Goal: Use online tool/utility: Utilize a website feature to perform a specific function

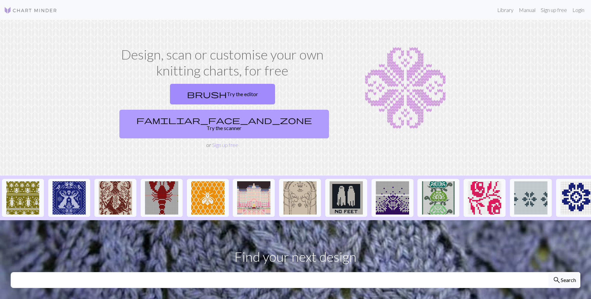
click at [265, 110] on link "familiar_face_and_zone Try the scanner" at bounding box center [223, 124] width 209 height 29
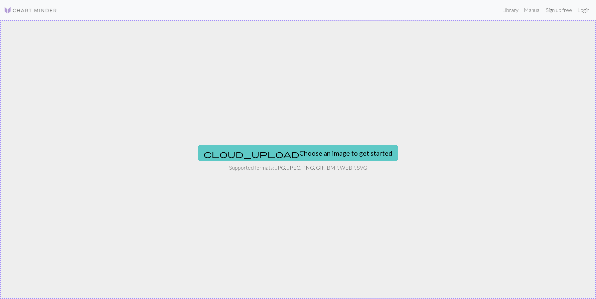
click at [313, 147] on button "cloud_upload Choose an image to get started" at bounding box center [298, 153] width 200 height 16
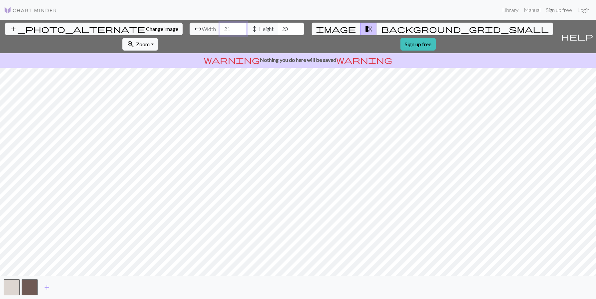
click at [220, 28] on input "21" at bounding box center [233, 29] width 27 height 13
click at [220, 28] on input "22" at bounding box center [233, 29] width 27 height 13
click at [220, 28] on input "23" at bounding box center [233, 29] width 27 height 13
click at [220, 28] on input "24" at bounding box center [233, 29] width 27 height 13
click at [220, 28] on input "25" at bounding box center [233, 29] width 27 height 13
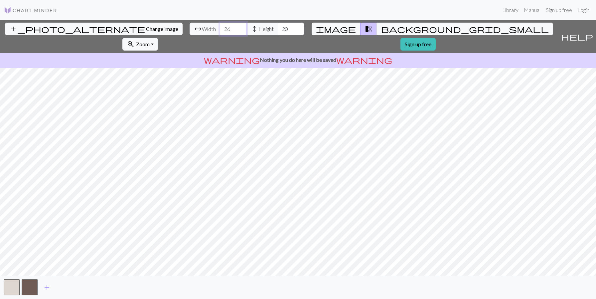
click at [220, 28] on input "26" at bounding box center [233, 29] width 27 height 13
click at [220, 28] on input "27" at bounding box center [233, 29] width 27 height 13
click at [220, 28] on input "28" at bounding box center [233, 29] width 27 height 13
click at [220, 28] on input "29" at bounding box center [233, 29] width 27 height 13
type input "30"
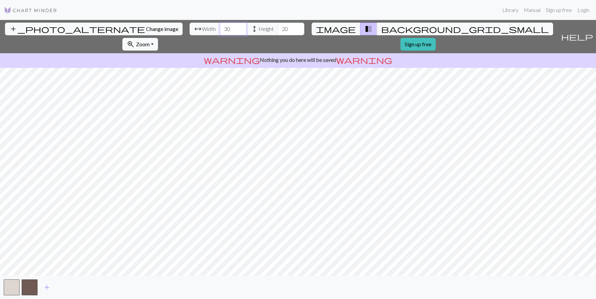
click at [220, 28] on input "30" at bounding box center [233, 29] width 27 height 13
click at [278, 28] on input "21" at bounding box center [291, 29] width 27 height 13
click at [278, 28] on input "22" at bounding box center [291, 29] width 27 height 13
click at [278, 28] on input "23" at bounding box center [291, 29] width 27 height 13
click at [278, 28] on input "24" at bounding box center [291, 29] width 27 height 13
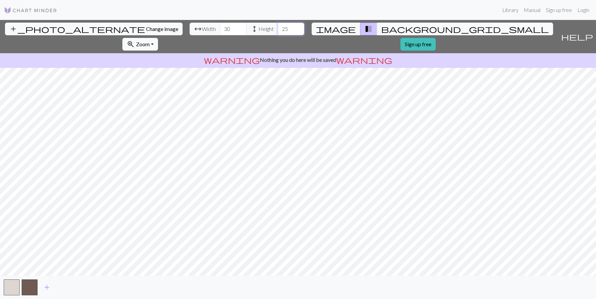
click at [278, 28] on input "25" at bounding box center [291, 29] width 27 height 13
click at [278, 28] on input "26" at bounding box center [291, 29] width 27 height 13
click at [278, 28] on input "27" at bounding box center [291, 29] width 27 height 13
click at [278, 28] on input "28" at bounding box center [291, 29] width 27 height 13
click at [278, 28] on input "29" at bounding box center [291, 29] width 27 height 13
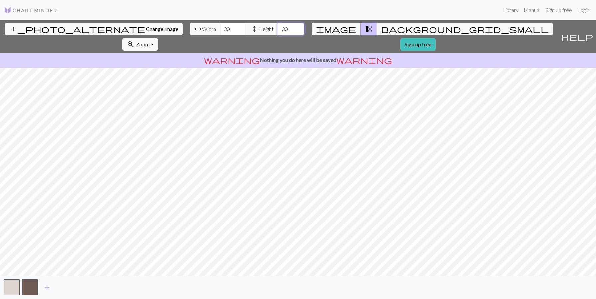
click at [278, 28] on input "30" at bounding box center [291, 29] width 27 height 13
type input "3"
type input "200"
click at [220, 29] on input "30" at bounding box center [233, 29] width 27 height 13
type input "3"
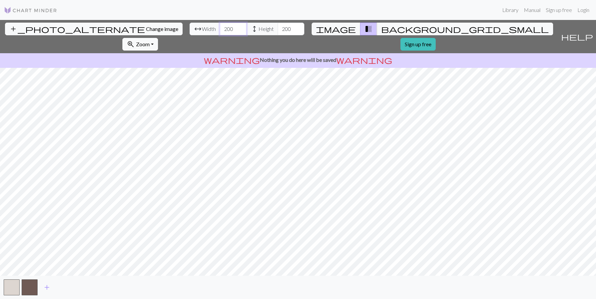
click at [220, 28] on input "200" at bounding box center [233, 29] width 27 height 13
type input "100"
click at [278, 30] on input "200" at bounding box center [291, 29] width 27 height 13
click at [278, 29] on input "200" at bounding box center [291, 29] width 27 height 13
type input "100"
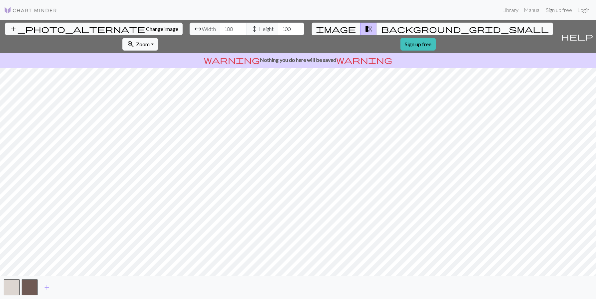
click at [381, 32] on span "background_grid_small" at bounding box center [465, 28] width 168 height 9
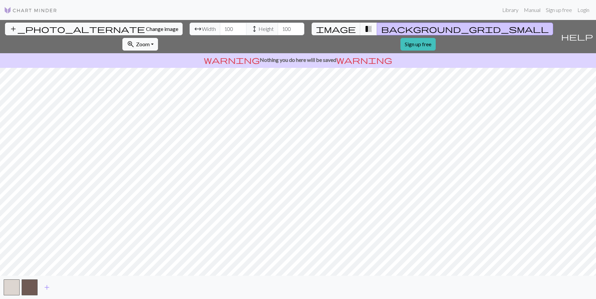
click at [364, 25] on span "transition_fade" at bounding box center [368, 28] width 8 height 9
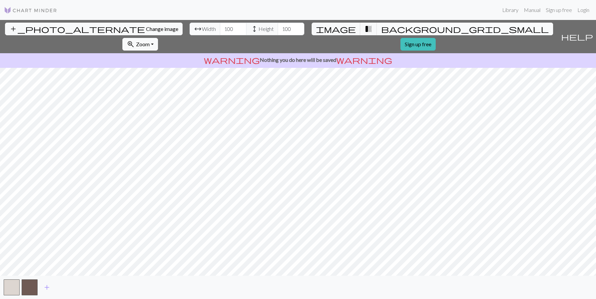
click at [381, 29] on span "background_grid_small" at bounding box center [465, 28] width 168 height 9
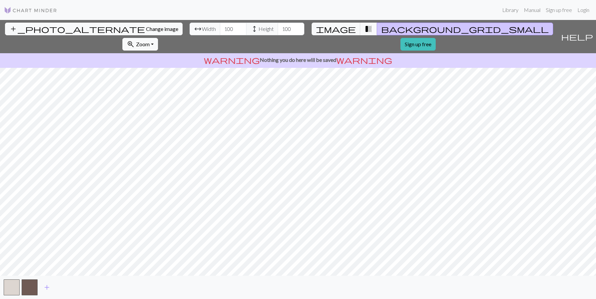
click at [364, 32] on span "transition_fade" at bounding box center [368, 28] width 8 height 9
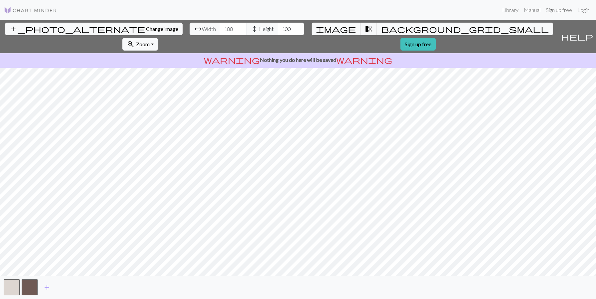
click at [319, 30] on span "image" at bounding box center [336, 28] width 40 height 9
click at [364, 29] on span "transition_fade" at bounding box center [368, 28] width 8 height 9
click at [316, 30] on button "image" at bounding box center [335, 29] width 49 height 13
click at [48, 284] on span "add" at bounding box center [47, 287] width 8 height 9
click at [64, 289] on span "add" at bounding box center [65, 287] width 8 height 9
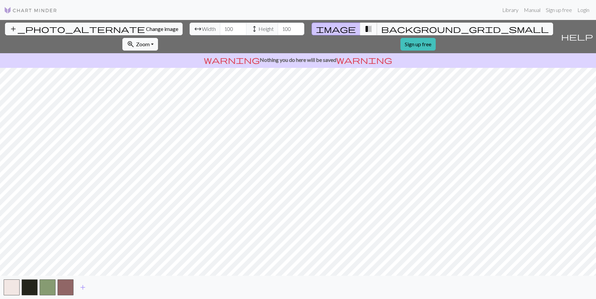
click at [360, 28] on button "transition_fade" at bounding box center [368, 29] width 17 height 13
click at [377, 29] on button "background_grid_small" at bounding box center [465, 29] width 176 height 13
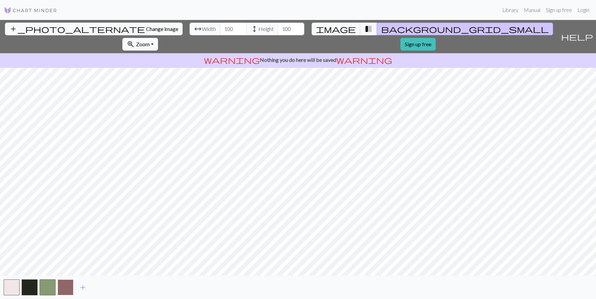
click at [61, 285] on button "button" at bounding box center [66, 287] width 16 height 16
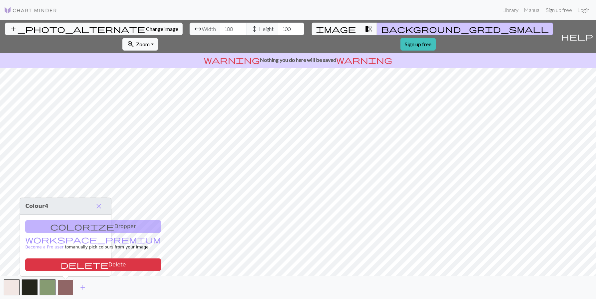
click at [63, 286] on button "button" at bounding box center [66, 287] width 16 height 16
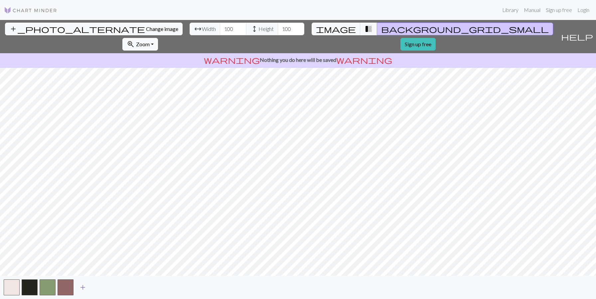
click at [84, 288] on span "add" at bounding box center [83, 287] width 8 height 9
click at [97, 289] on span "add" at bounding box center [101, 287] width 8 height 9
click at [117, 288] on span "add" at bounding box center [119, 287] width 8 height 9
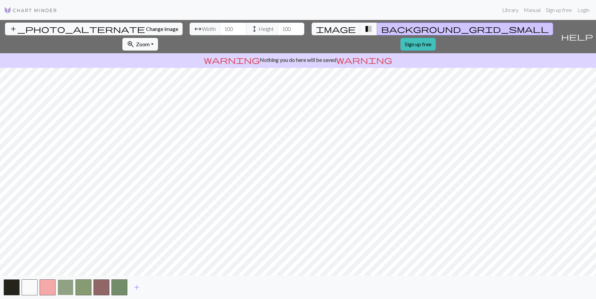
click at [69, 289] on button "button" at bounding box center [66, 287] width 16 height 16
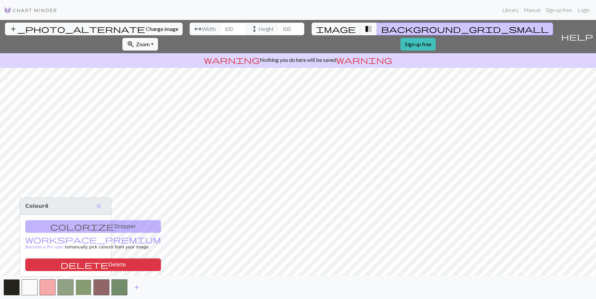
click at [78, 290] on button "button" at bounding box center [83, 287] width 16 height 16
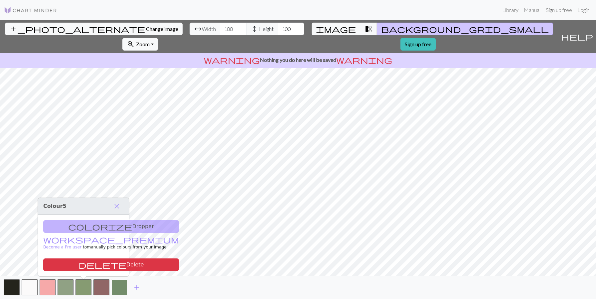
click at [119, 290] on button "button" at bounding box center [119, 287] width 16 height 16
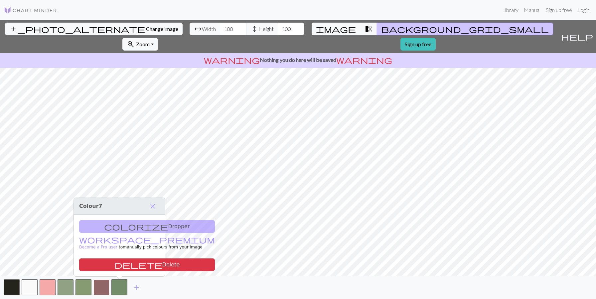
click at [99, 290] on button "button" at bounding box center [101, 287] width 16 height 16
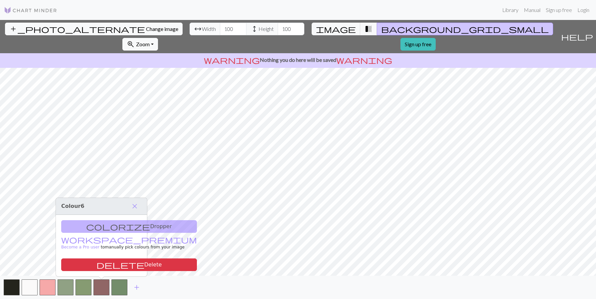
click at [114, 229] on div "colorize Dropper workspace_premium Become a Pro user to manually pick colours f…" at bounding box center [101, 245] width 91 height 61
click at [590, 32] on span "help" at bounding box center [577, 36] width 32 height 9
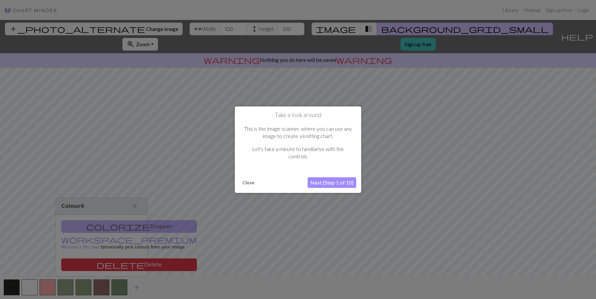
click at [336, 182] on button "Next (Step 1 of 10)" at bounding box center [331, 182] width 49 height 11
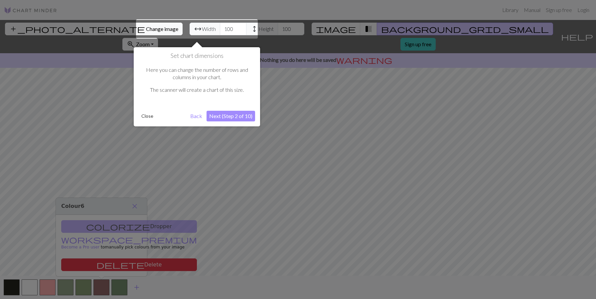
click at [232, 113] on button "Next (Step 2 of 10)" at bounding box center [230, 116] width 49 height 11
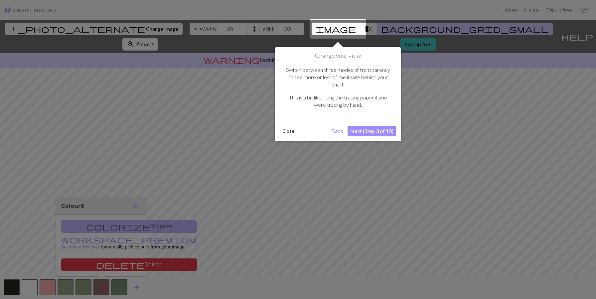
click at [371, 126] on button "Next (Step 3 of 10)" at bounding box center [371, 131] width 49 height 11
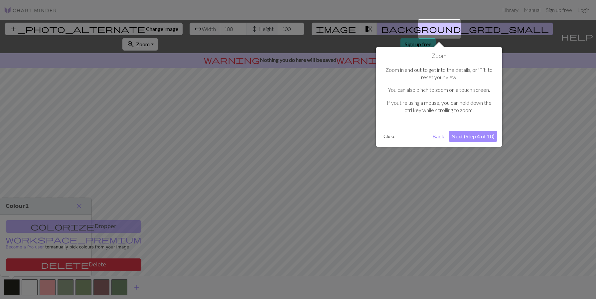
click at [474, 137] on button "Next (Step 4 of 10)" at bounding box center [472, 136] width 49 height 11
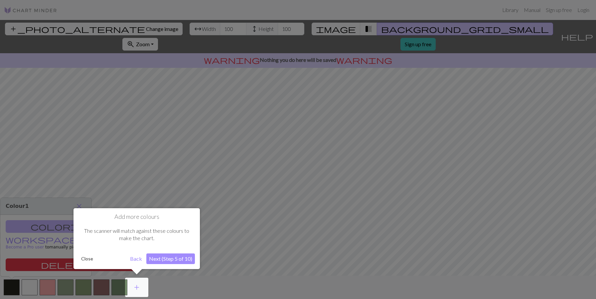
click at [176, 252] on div "Add more colours The scanner will match against these colours to make the chart…" at bounding box center [136, 238] width 126 height 61
click at [176, 254] on button "Next (Step 5 of 10)" at bounding box center [170, 258] width 49 height 11
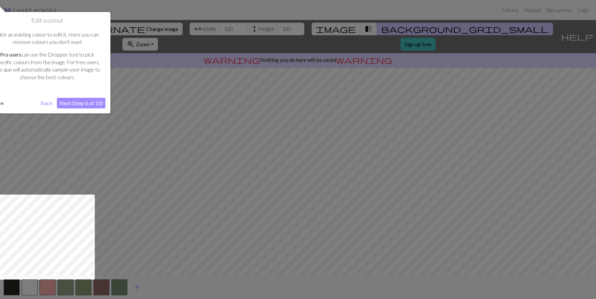
click at [84, 106] on button "Next (Step 6 of 10)" at bounding box center [81, 103] width 49 height 11
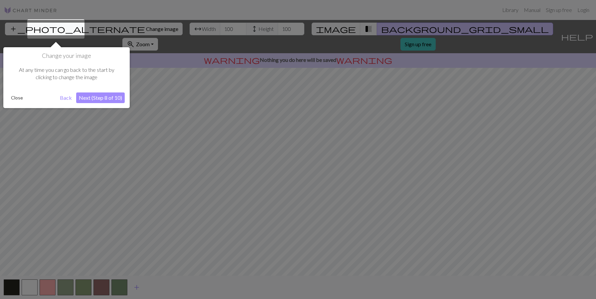
click at [101, 102] on button "Next (Step 8 of 10)" at bounding box center [100, 97] width 49 height 11
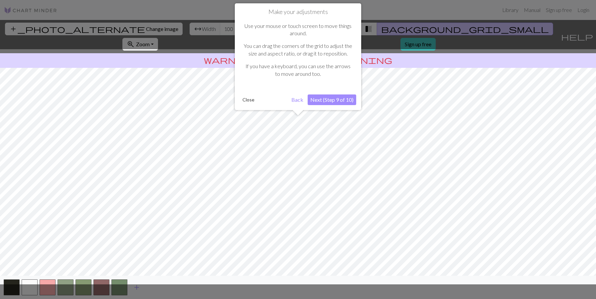
click at [340, 102] on button "Next (Step 9 of 10)" at bounding box center [331, 99] width 49 height 11
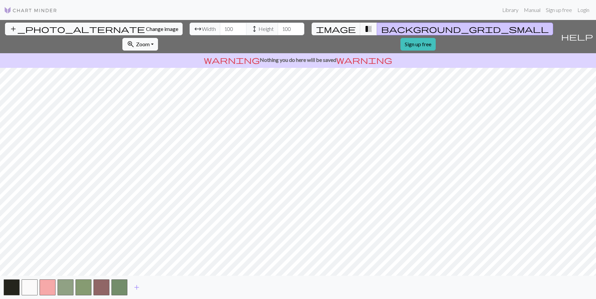
click at [11, 31] on div "add_photo_alternate Change image arrow_range Width 100 height Height 100 image …" at bounding box center [279, 36] width 558 height 33
click at [9, 31] on div "add_photo_alternate Change image arrow_range Width 100 height Height 100 image …" at bounding box center [279, 36] width 558 height 33
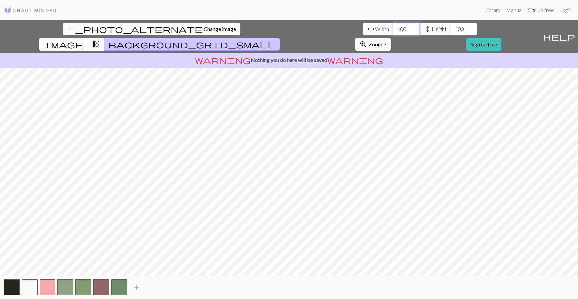
click at [393, 31] on input "100" at bounding box center [406, 29] width 27 height 13
type input "1"
type input "30"
